Goal: Information Seeking & Learning: Understand process/instructions

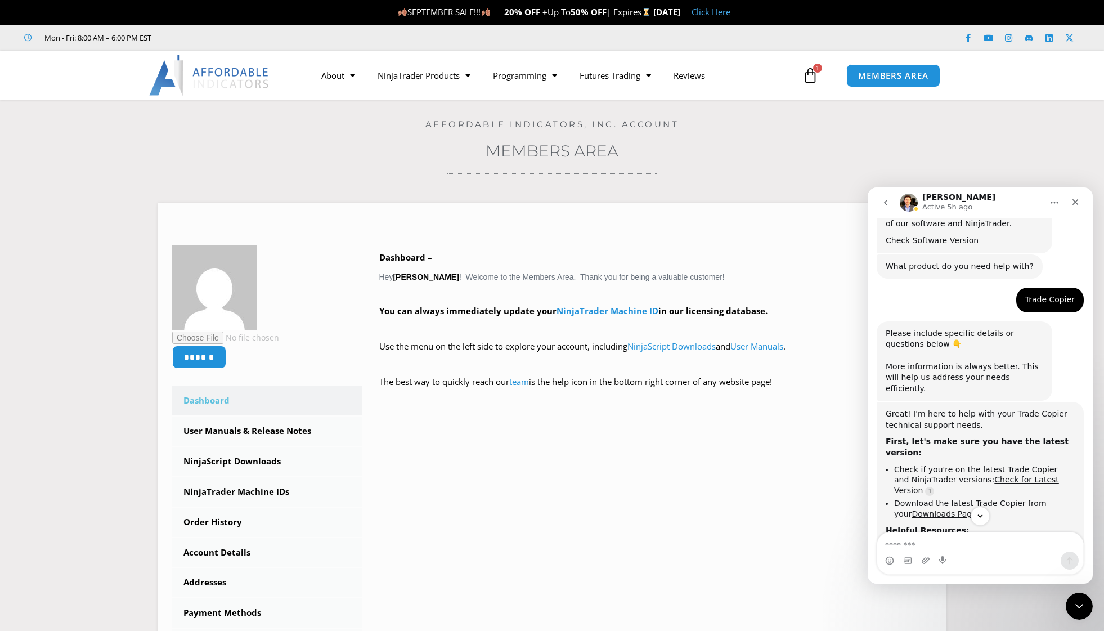
scroll to position [549, 0]
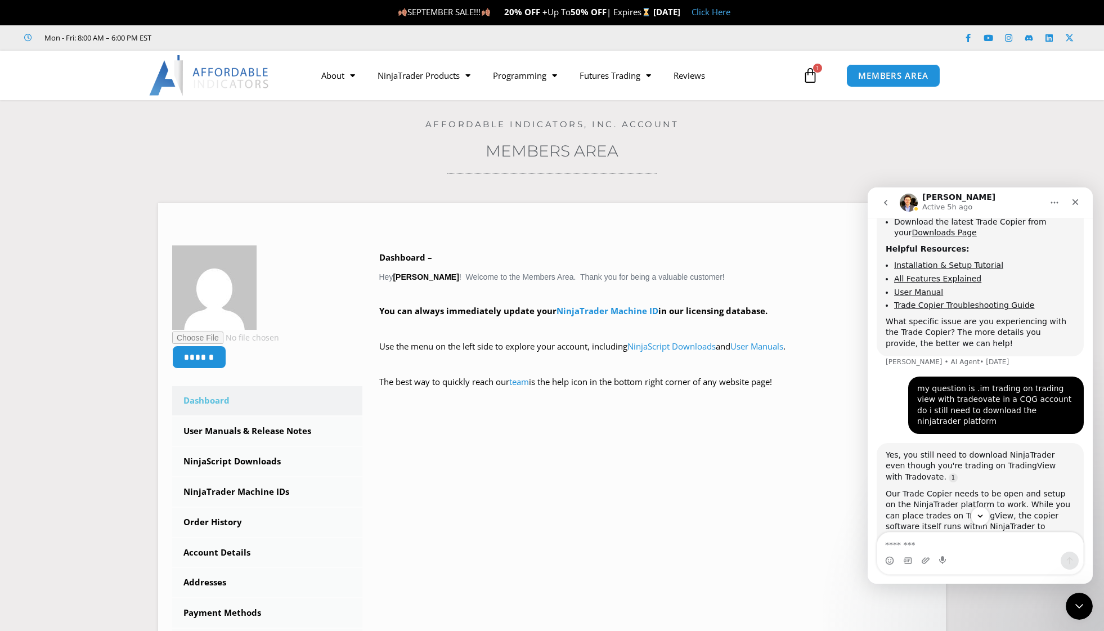
drag, startPoint x: 991, startPoint y: 231, endPoint x: 992, endPoint y: 239, distance: 7.3
click at [992, 260] on ul "Installation & Setup Tutorial All Features Explained User Manual Trade Copier T…" at bounding box center [980, 285] width 189 height 50
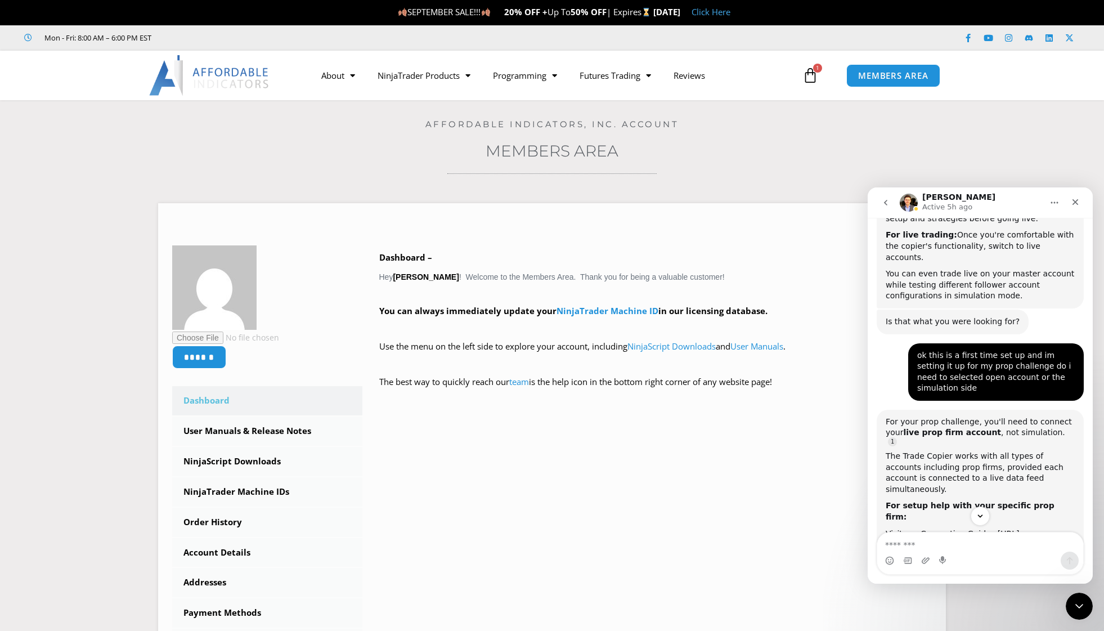
scroll to position [1331, 0]
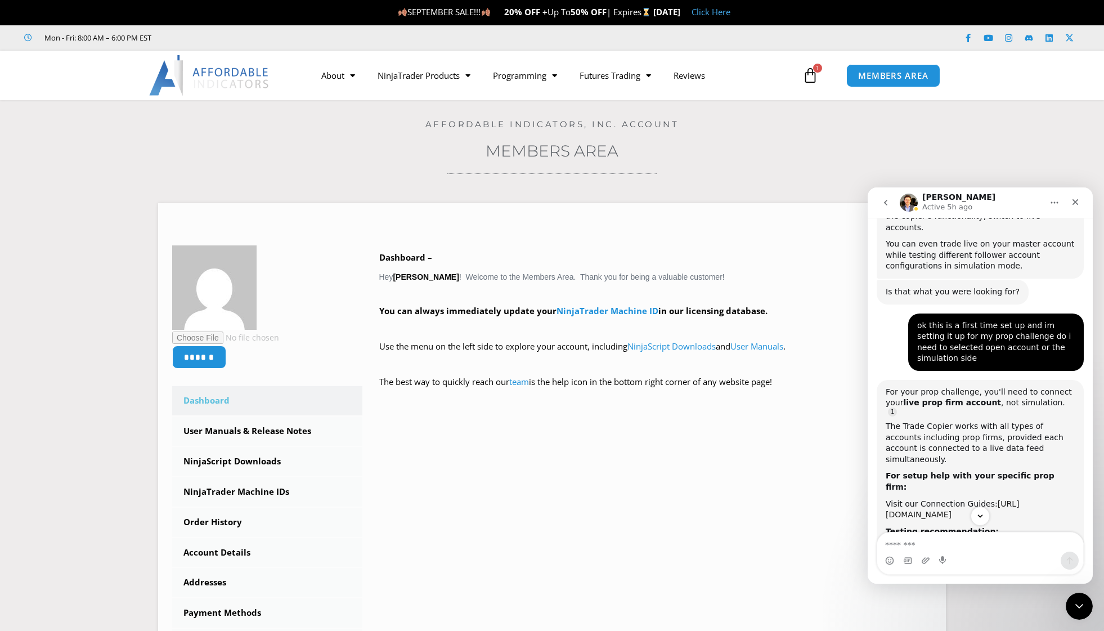
click at [991, 499] on link "[URL][DOMAIN_NAME]" at bounding box center [952, 509] width 133 height 20
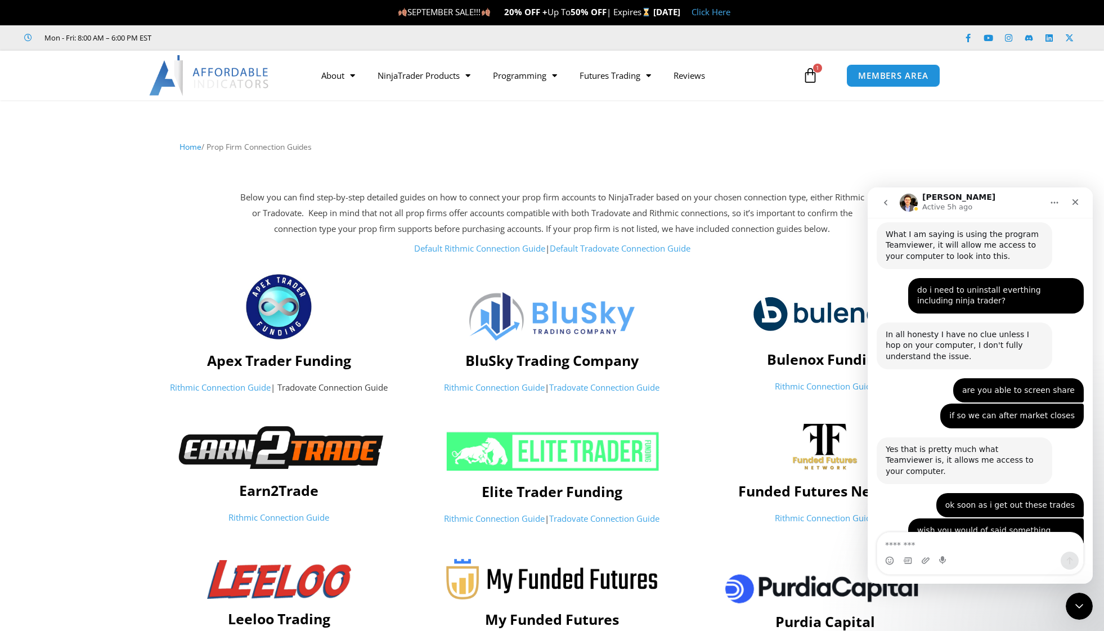
scroll to position [281, 0]
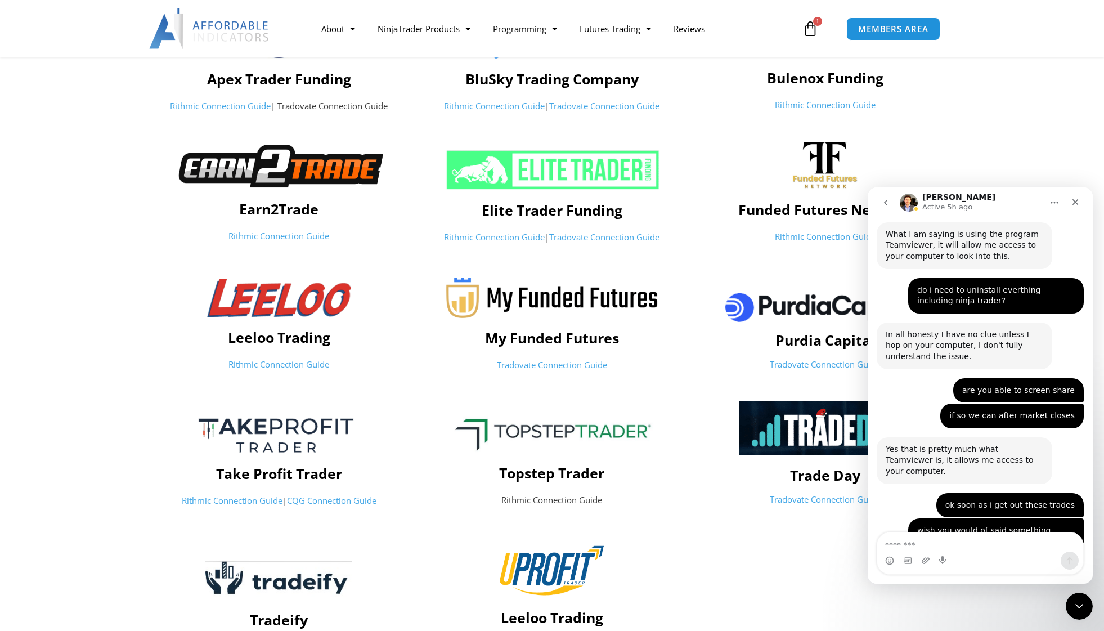
click at [564, 450] on img at bounding box center [552, 430] width 220 height 43
click at [564, 478] on h4 "Topstep Trader" at bounding box center [552, 472] width 262 height 17
click at [564, 430] on img at bounding box center [552, 430] width 220 height 43
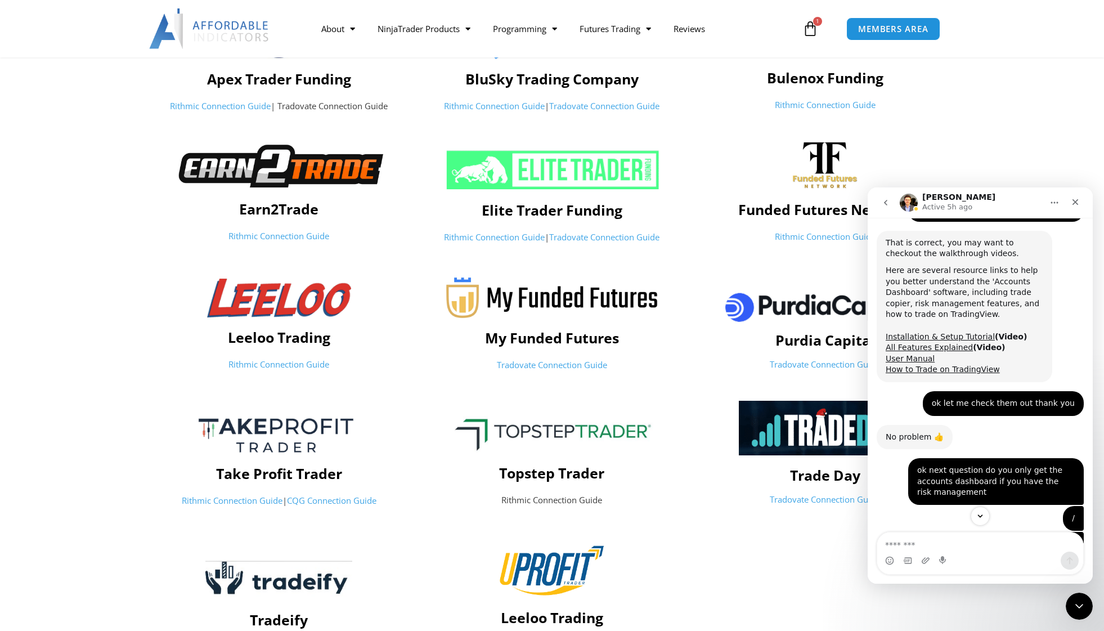
scroll to position [3081, 0]
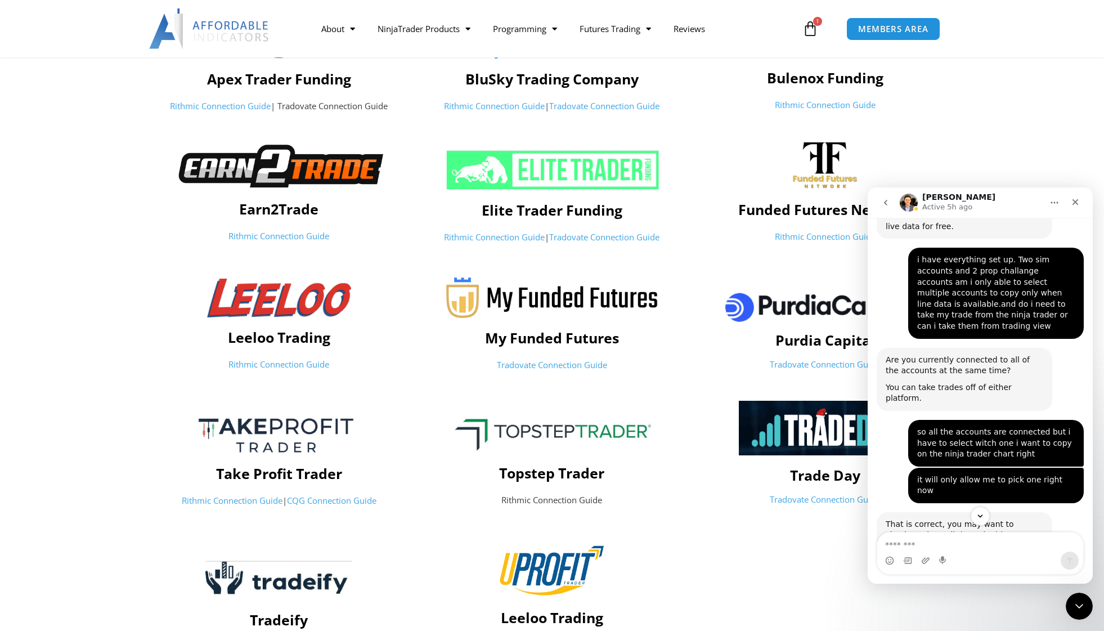
click at [934, 512] on div "That is correct, you may want to checkout the walkthrough videos. Here are seve…" at bounding box center [965, 587] width 176 height 151
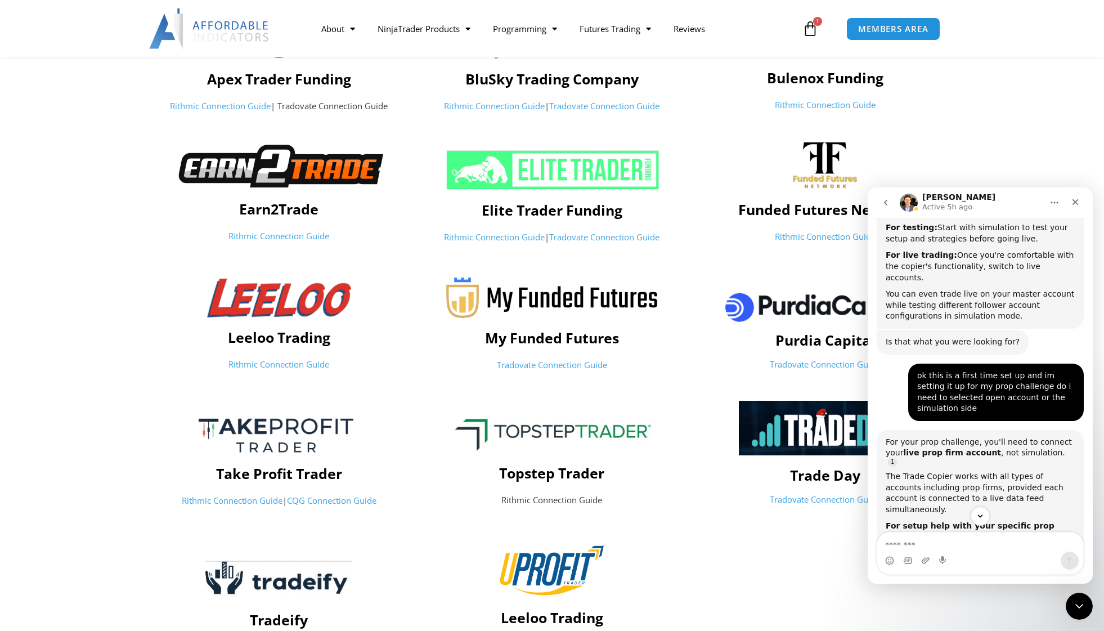
scroll to position [1288, 0]
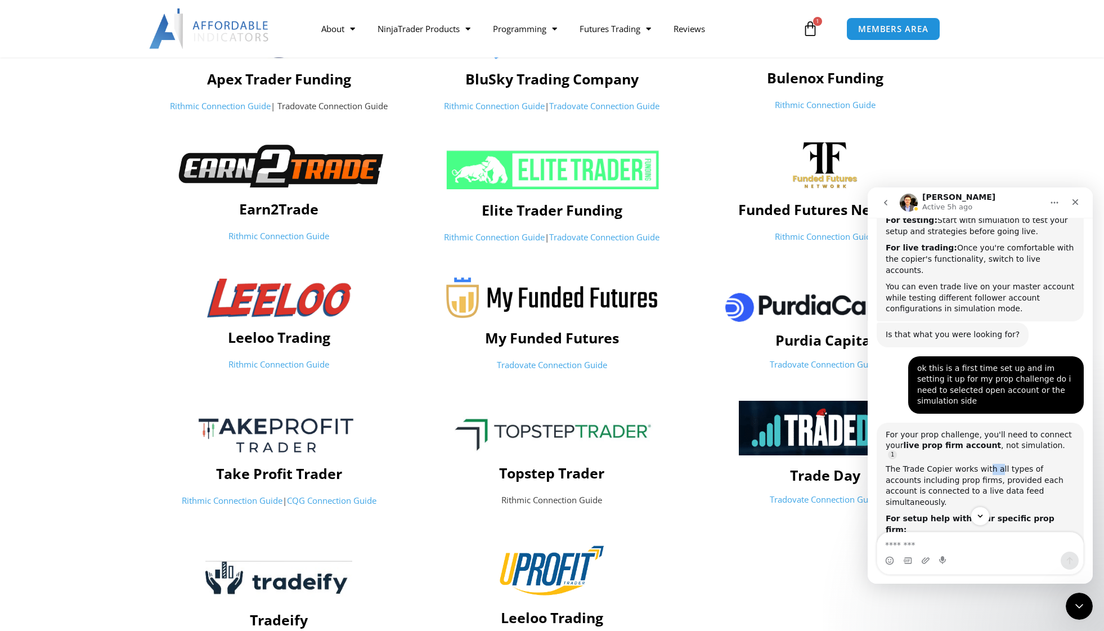
drag, startPoint x: 981, startPoint y: 354, endPoint x: 990, endPoint y: 352, distance: 9.3
click at [990, 464] on div "The Trade Copier works with all types of accounts including prop firms, provide…" at bounding box center [980, 486] width 189 height 44
click at [954, 542] on link "[URL][DOMAIN_NAME]" at bounding box center [952, 552] width 133 height 20
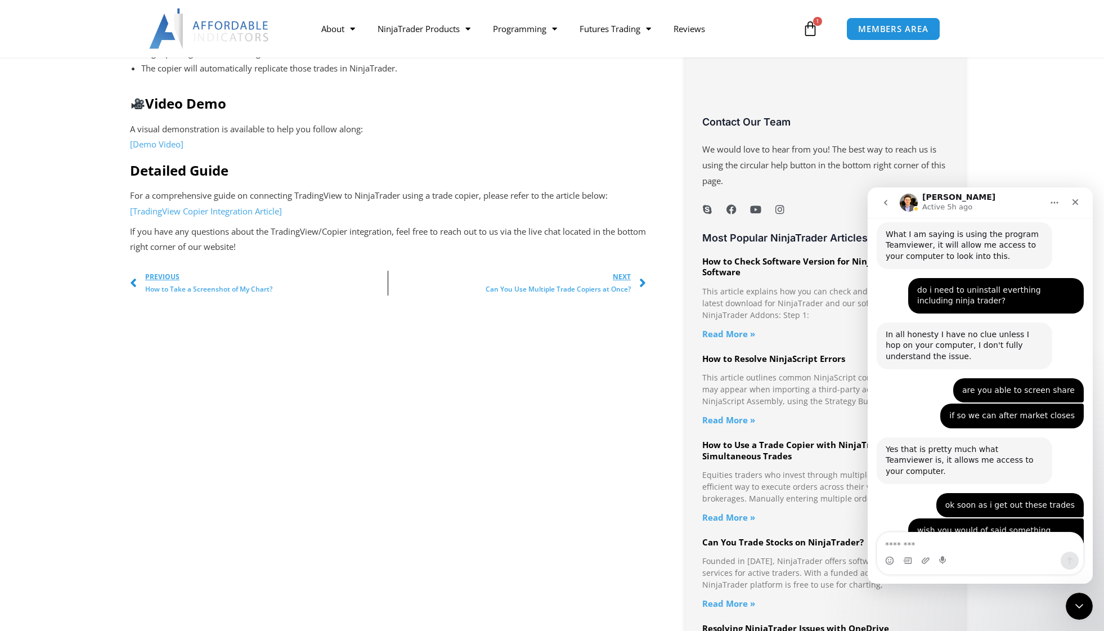
scroll to position [563, 0]
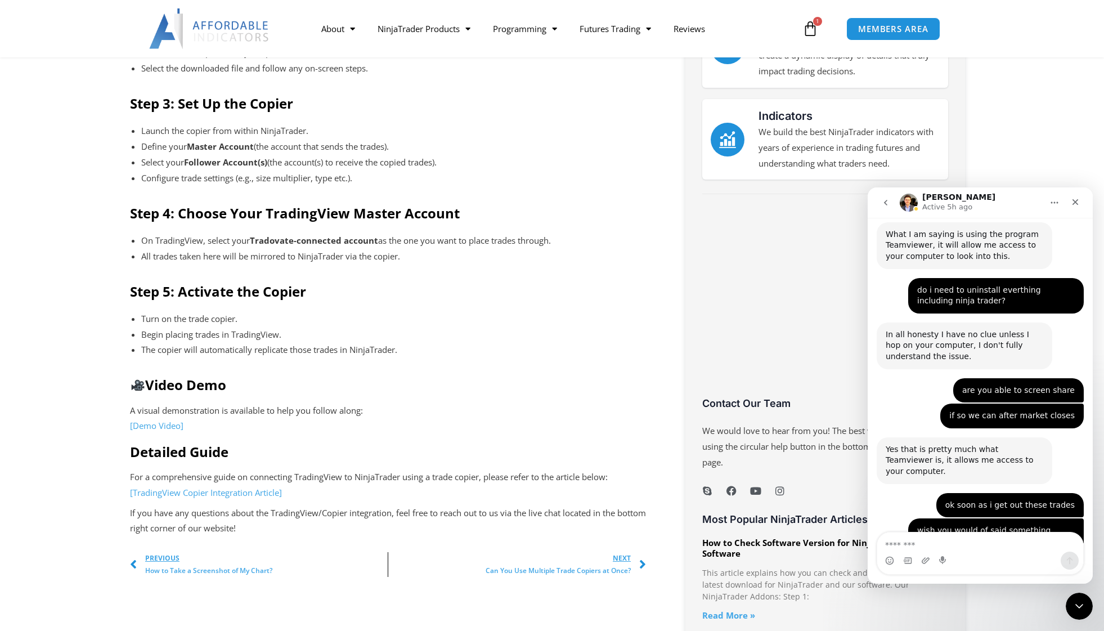
click at [165, 424] on link "[Demo Video]" at bounding box center [156, 425] width 53 height 11
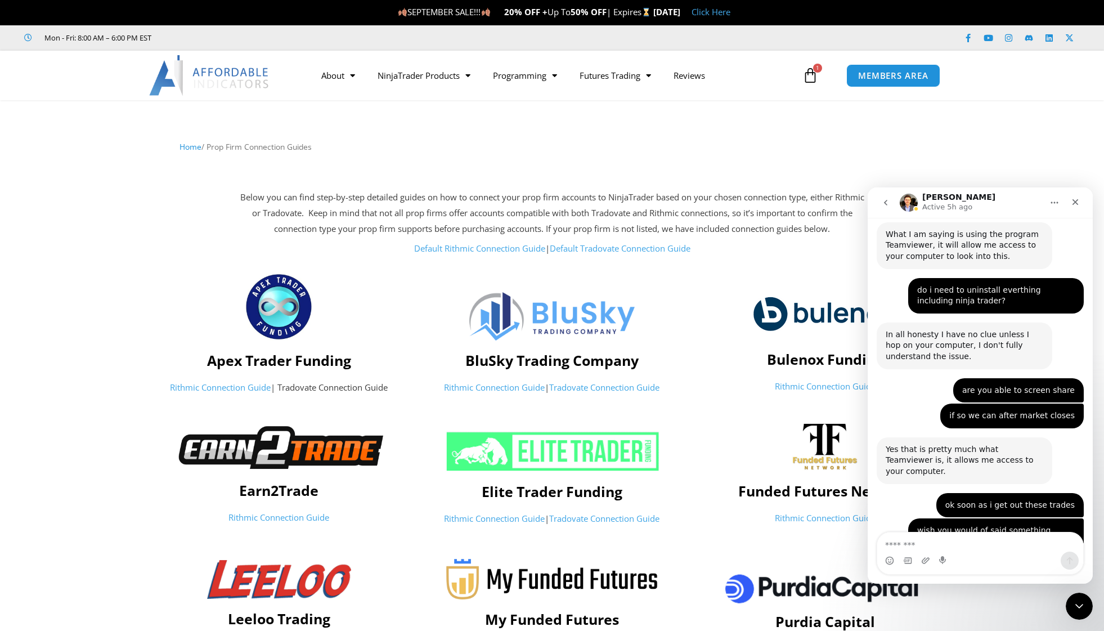
click at [614, 387] on link "Tradovate Connection Guide" at bounding box center [604, 386] width 110 height 11
